Goal: Use online tool/utility

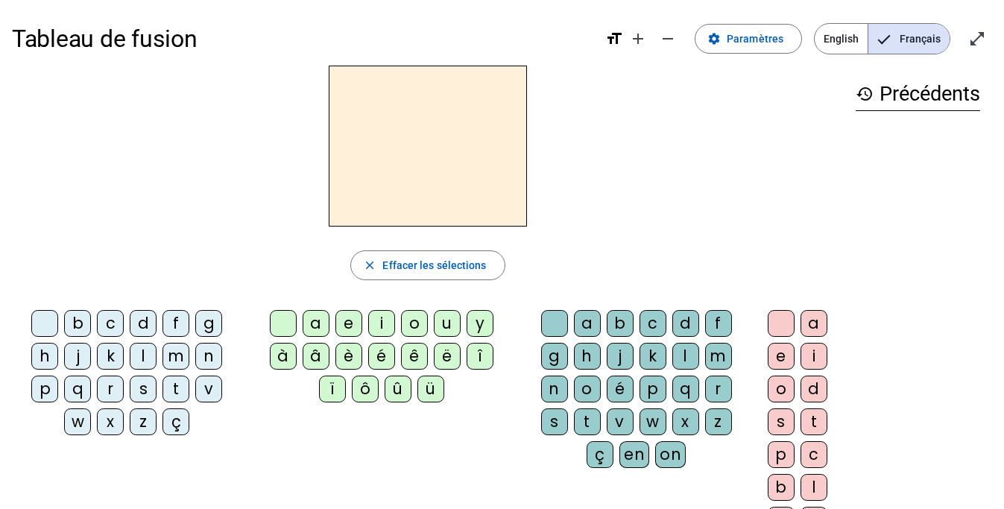
click at [172, 354] on div "m" at bounding box center [175, 356] width 27 height 27
click at [311, 320] on div "a" at bounding box center [316, 323] width 27 height 27
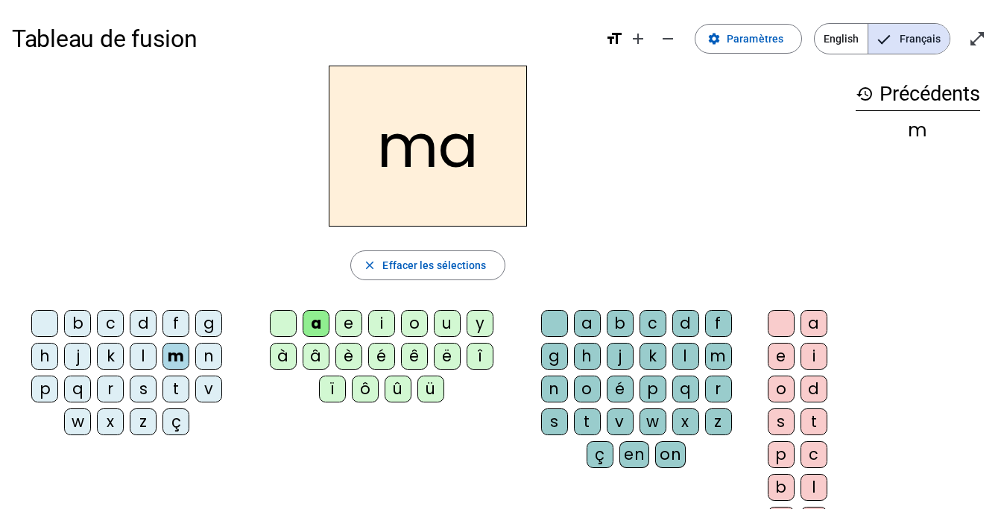
click at [135, 358] on div "l" at bounding box center [143, 356] width 27 height 27
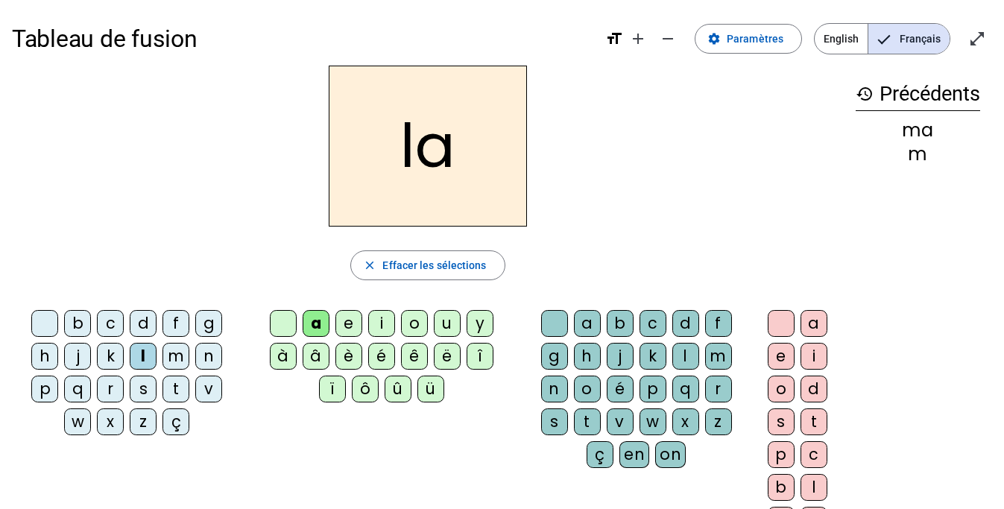
click at [347, 329] on div "e" at bounding box center [348, 323] width 27 height 27
click at [136, 332] on div "d" at bounding box center [143, 323] width 27 height 27
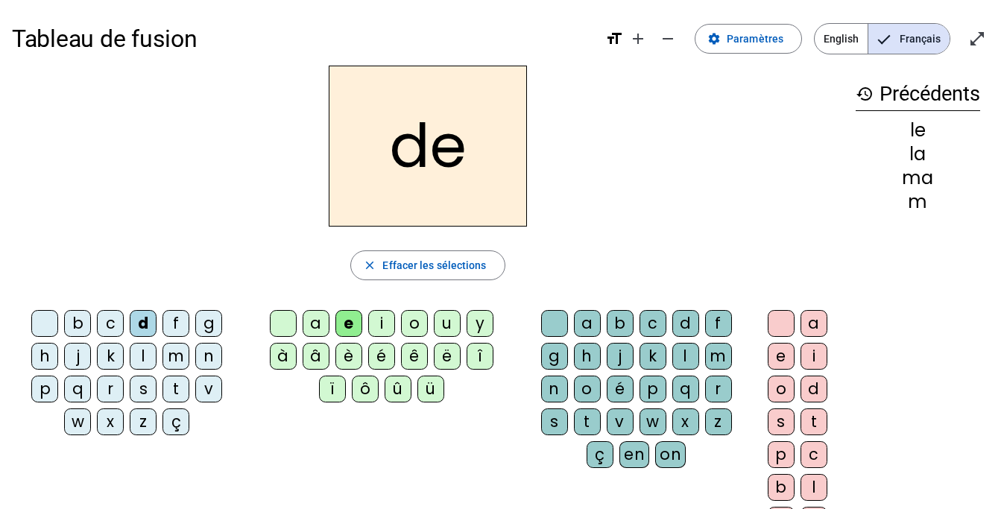
click at [395, 399] on div "û" at bounding box center [398, 389] width 27 height 27
click at [451, 326] on div "u" at bounding box center [447, 323] width 27 height 27
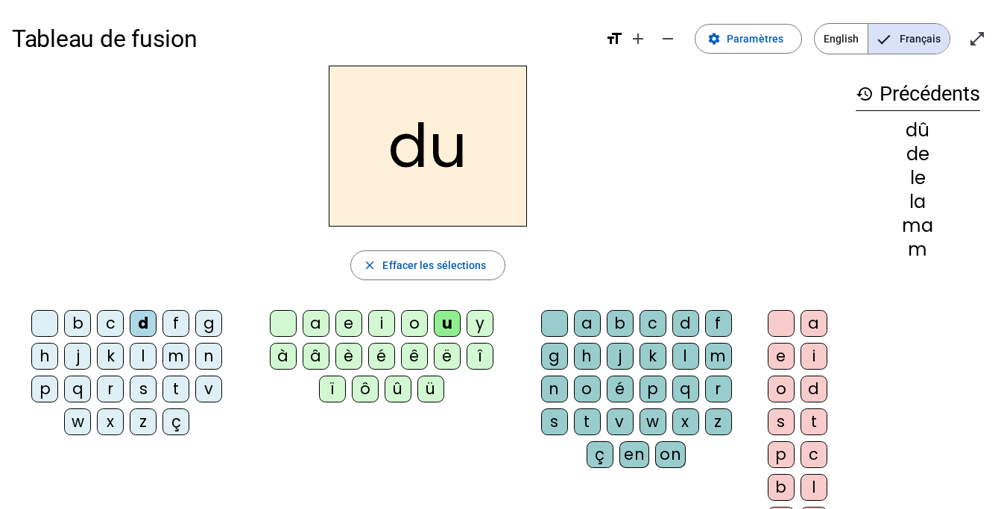
click at [175, 393] on div "t" at bounding box center [175, 389] width 27 height 27
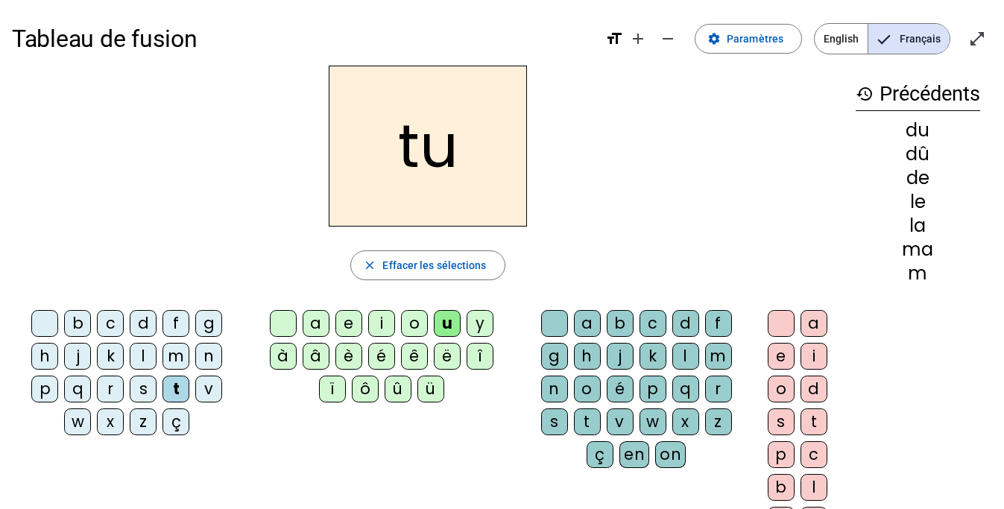
click at [321, 326] on div "a" at bounding box center [316, 323] width 27 height 27
click at [350, 330] on div "e" at bounding box center [348, 323] width 27 height 27
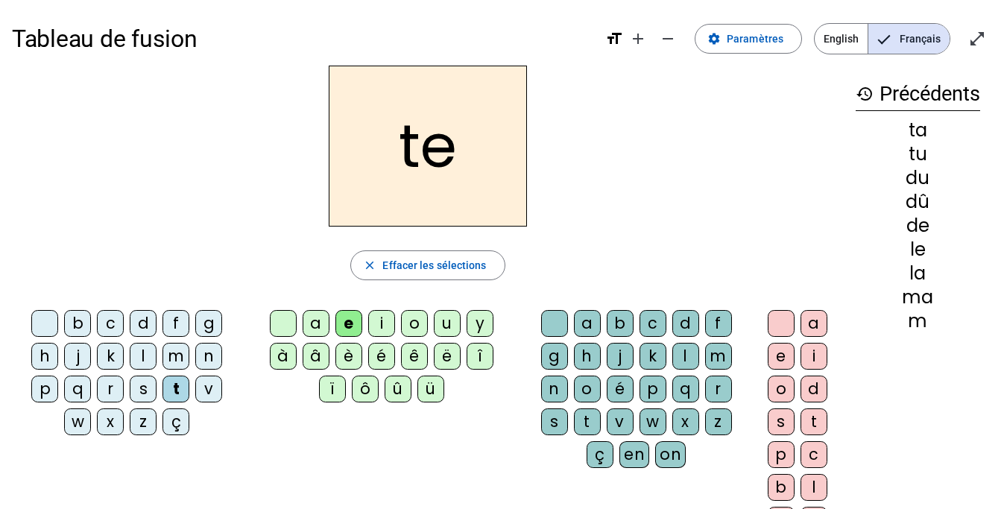
click at [183, 361] on div "m" at bounding box center [175, 356] width 27 height 27
